Goal: Navigation & Orientation: Find specific page/section

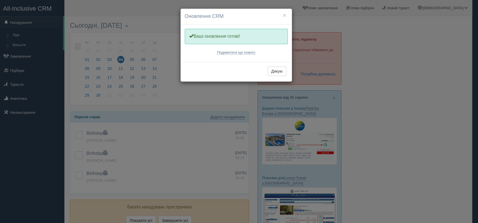
click at [283, 14] on div "× Оновлення CRM" at bounding box center [236, 17] width 111 height 16
click at [285, 14] on button "×" at bounding box center [284, 15] width 3 height 6
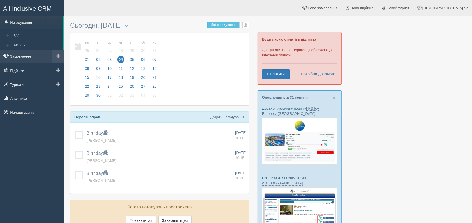
click at [32, 60] on link "Замовлення" at bounding box center [32, 56] width 64 height 12
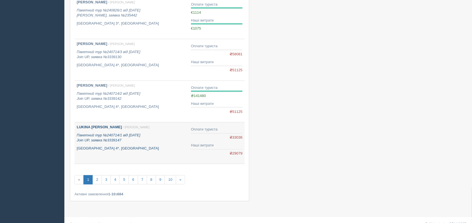
scroll to position [320, 0]
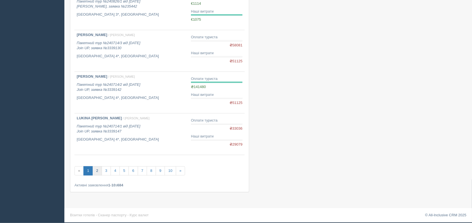
click at [98, 169] on link "2" at bounding box center [96, 171] width 9 height 9
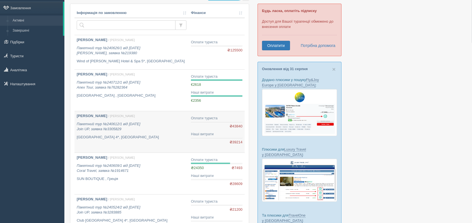
scroll to position [29, 0]
